Goal: Information Seeking & Learning: Learn about a topic

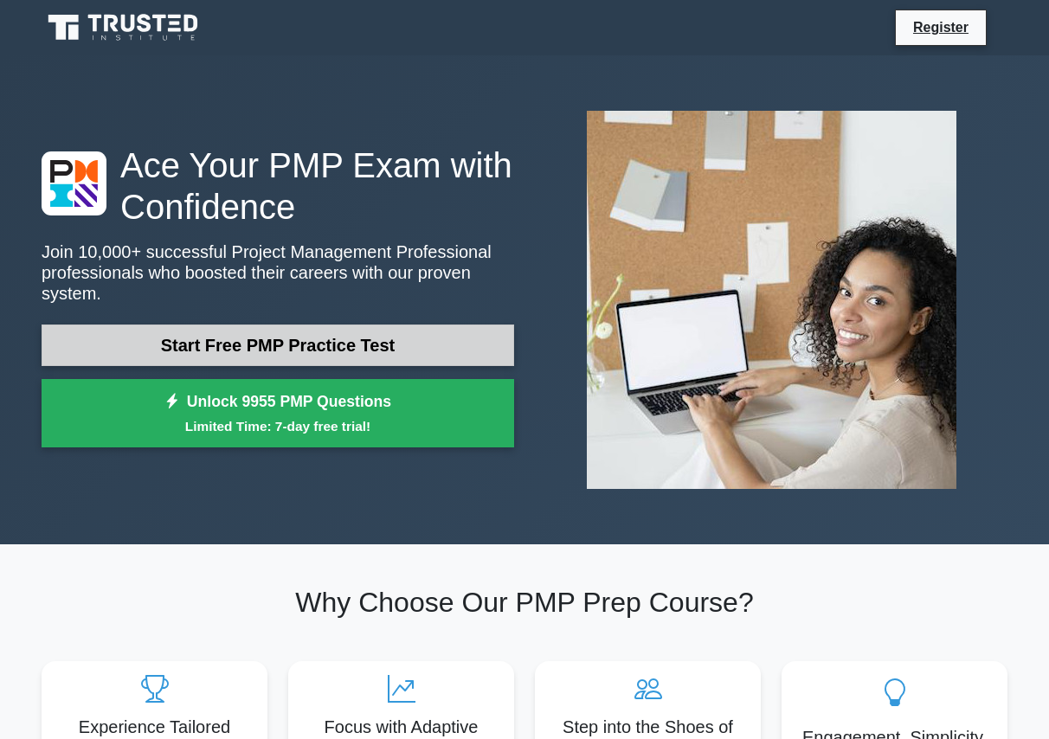
click at [383, 332] on link "Start Free PMP Practice Test" at bounding box center [278, 346] width 473 height 42
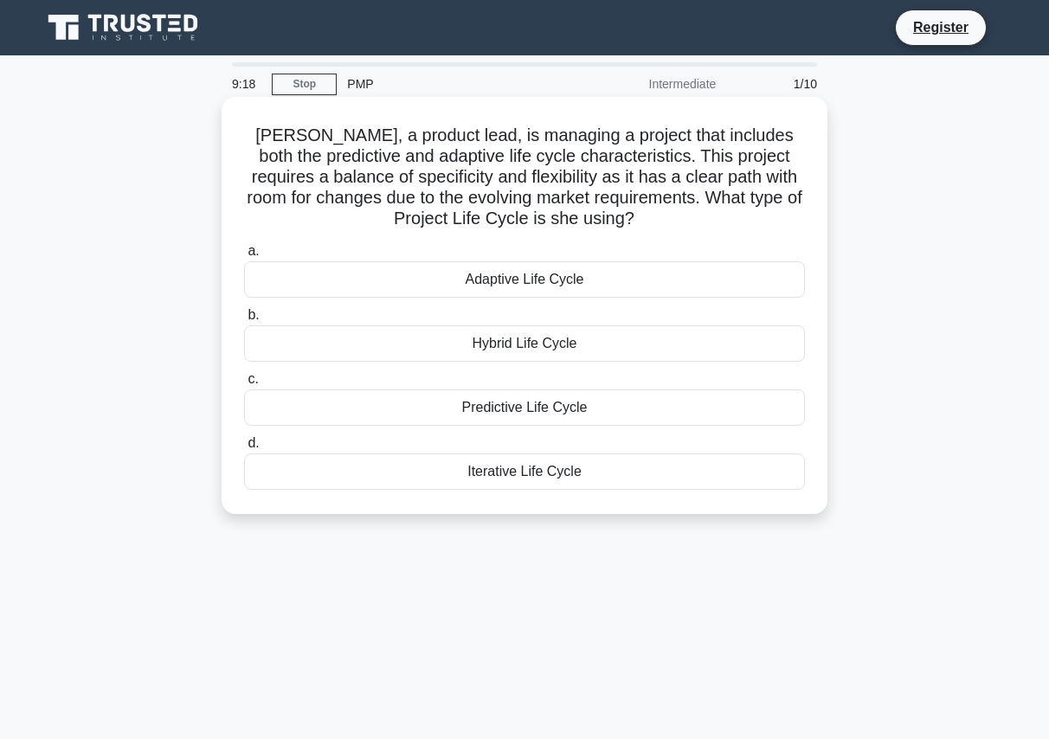
click at [461, 471] on div "Iterative Life Cycle" at bounding box center [524, 472] width 561 height 36
click at [244, 449] on input "d. Iterative Life Cycle" at bounding box center [244, 443] width 0 height 11
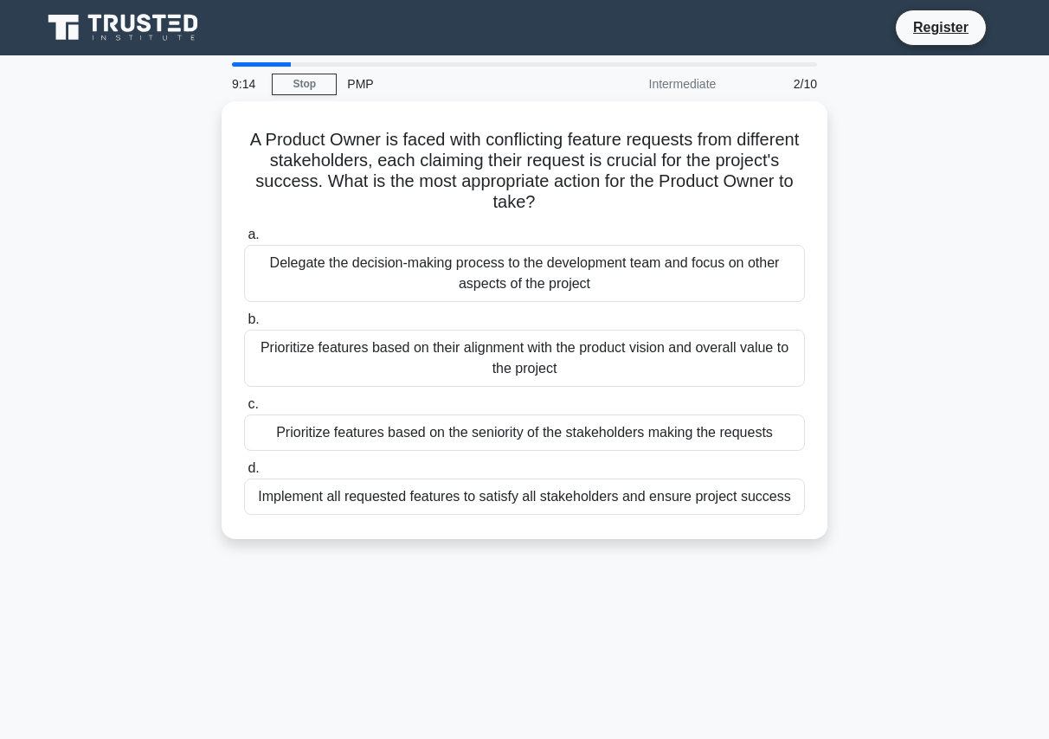
click at [364, 69] on div "PMP" at bounding box center [456, 84] width 238 height 35
click at [352, 85] on div "PMP" at bounding box center [456, 84] width 238 height 35
